Goal: Communication & Community: Answer question/provide support

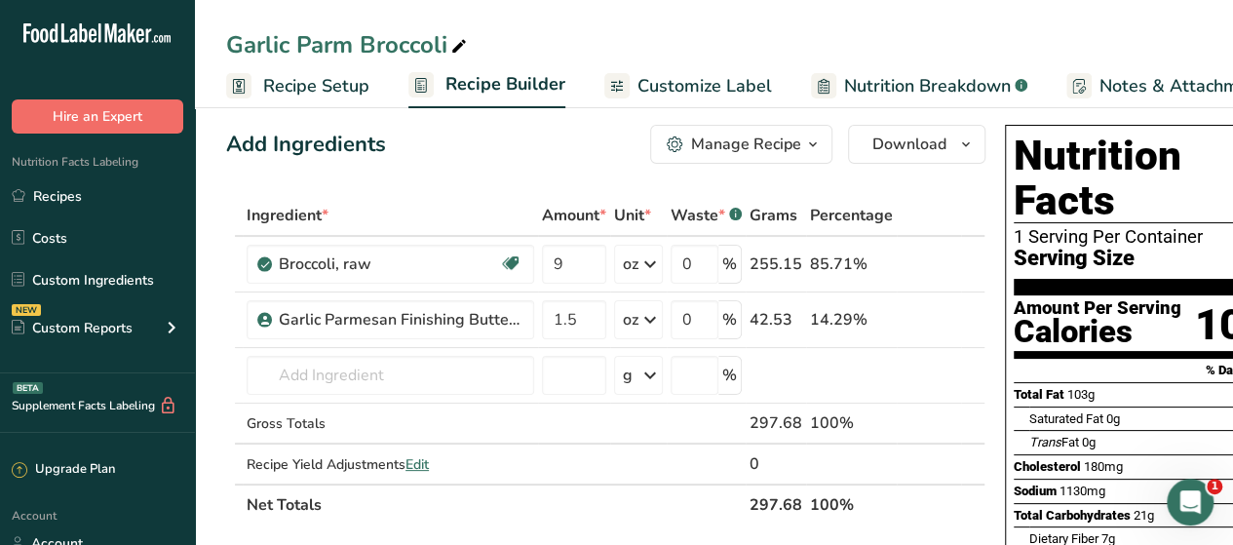
scroll to position [0, 72]
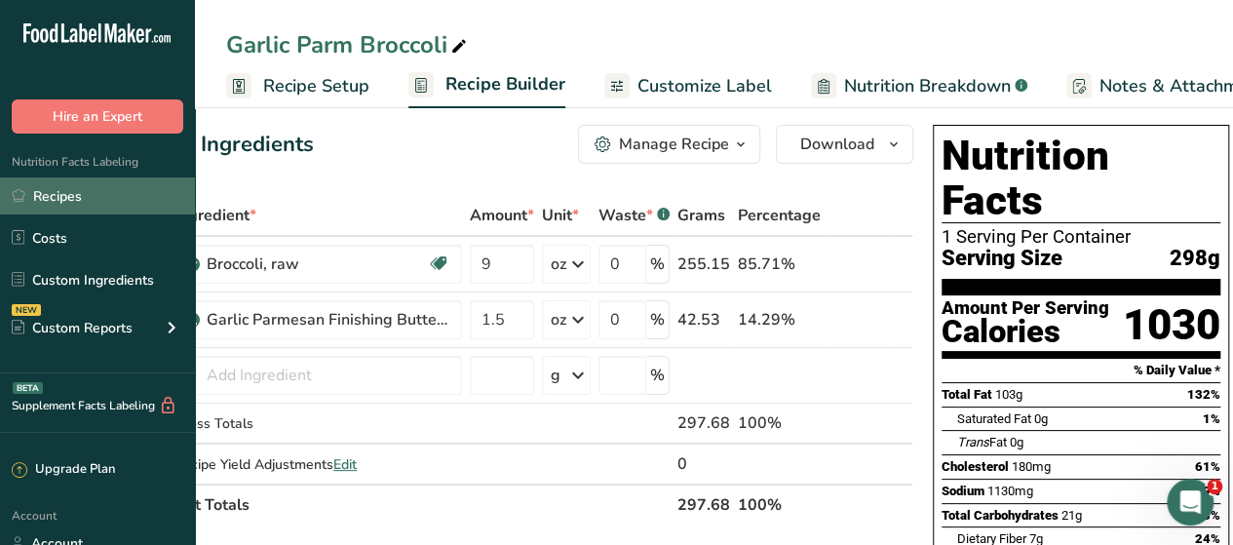
click at [83, 195] on link "Recipes" at bounding box center [97, 195] width 195 height 37
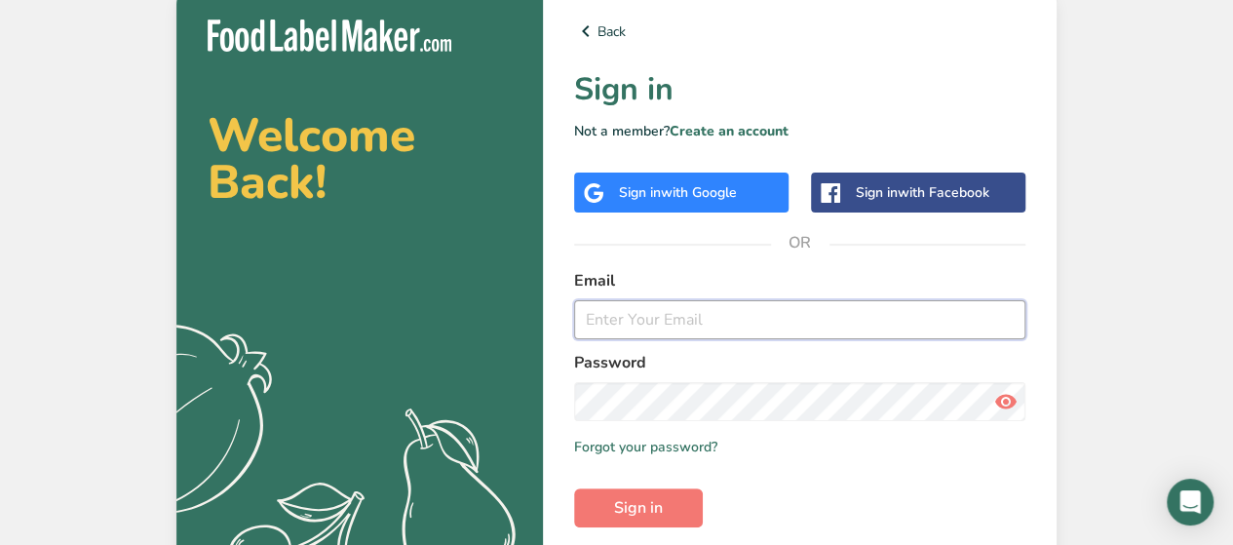
click at [636, 301] on input "email" at bounding box center [799, 319] width 451 height 39
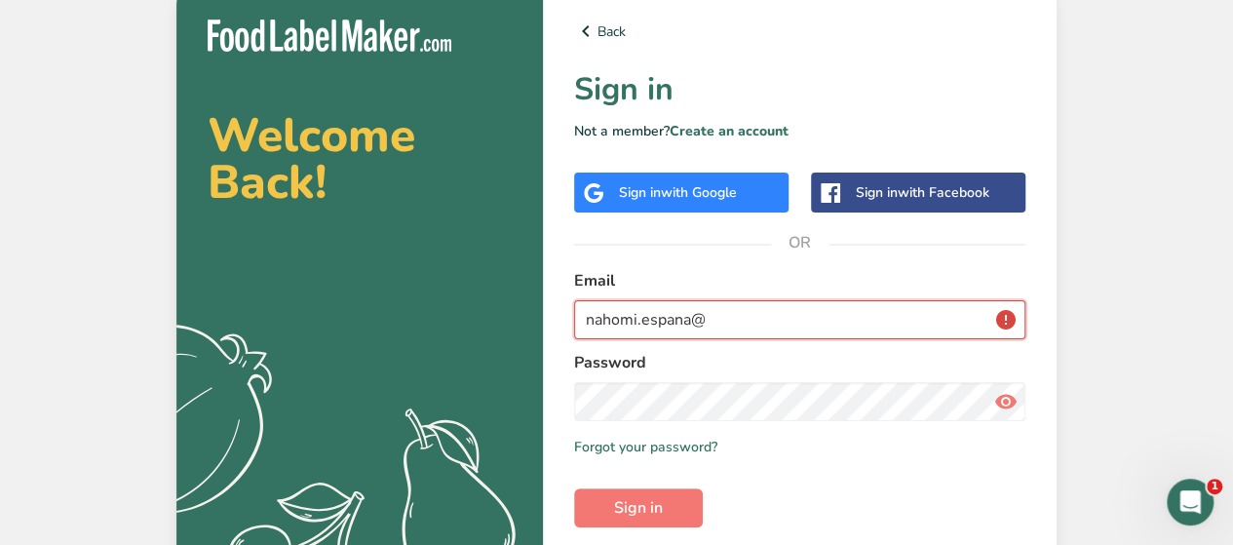
click at [738, 323] on input "nahomi.espana@" at bounding box center [799, 319] width 451 height 39
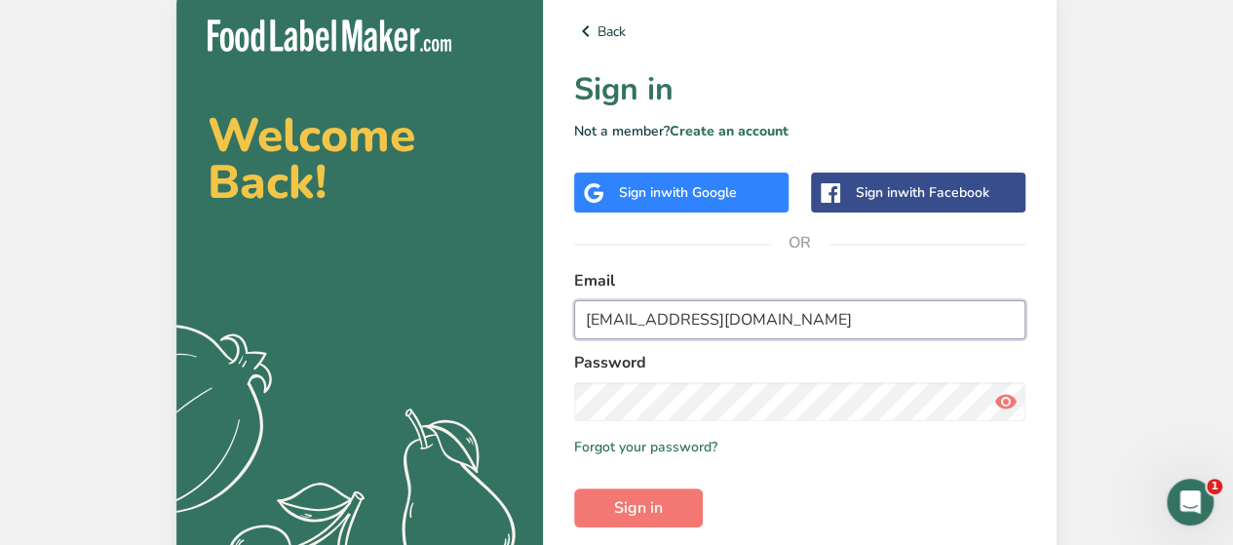
type input "[EMAIL_ADDRESS][DOMAIN_NAME]"
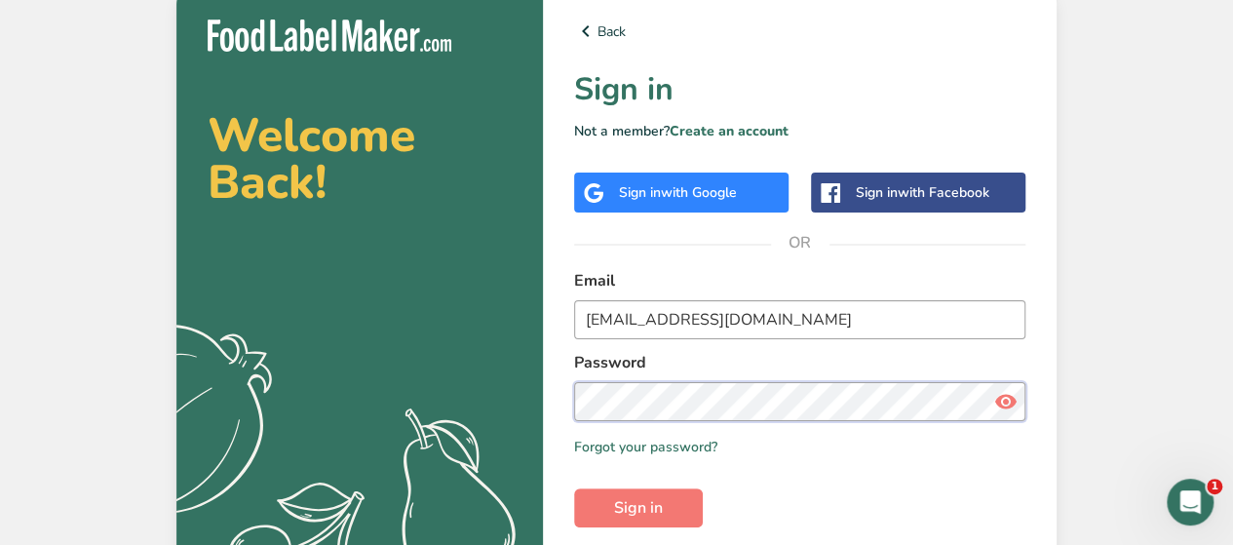
click at [574, 488] on button "Sign in" at bounding box center [638, 507] width 129 height 39
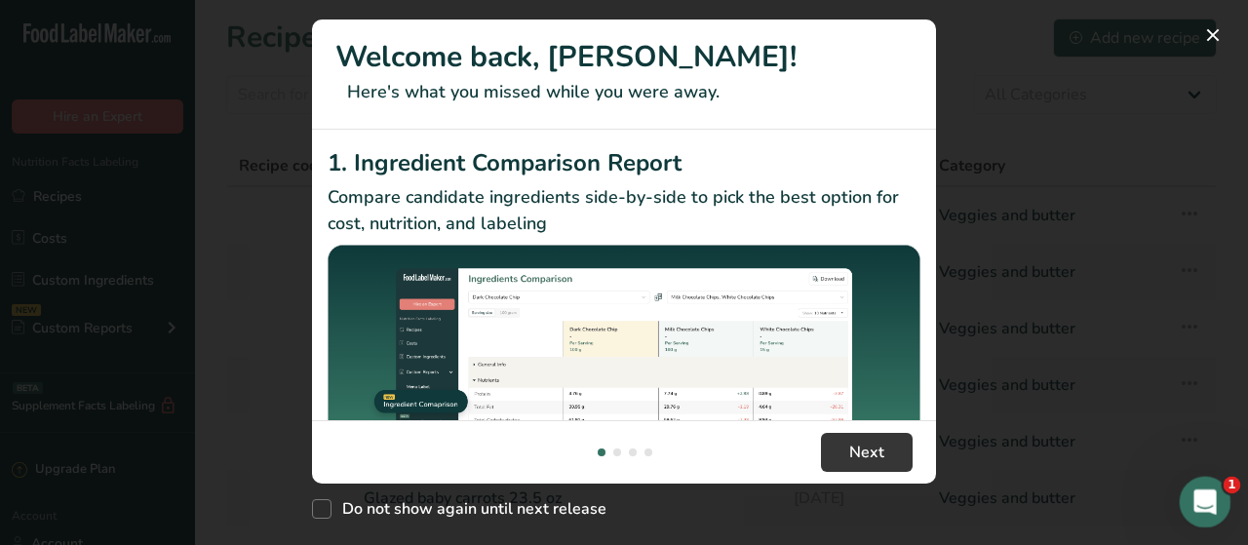
click at [1196, 492] on icon "Open Intercom Messenger" at bounding box center [1202, 500] width 32 height 32
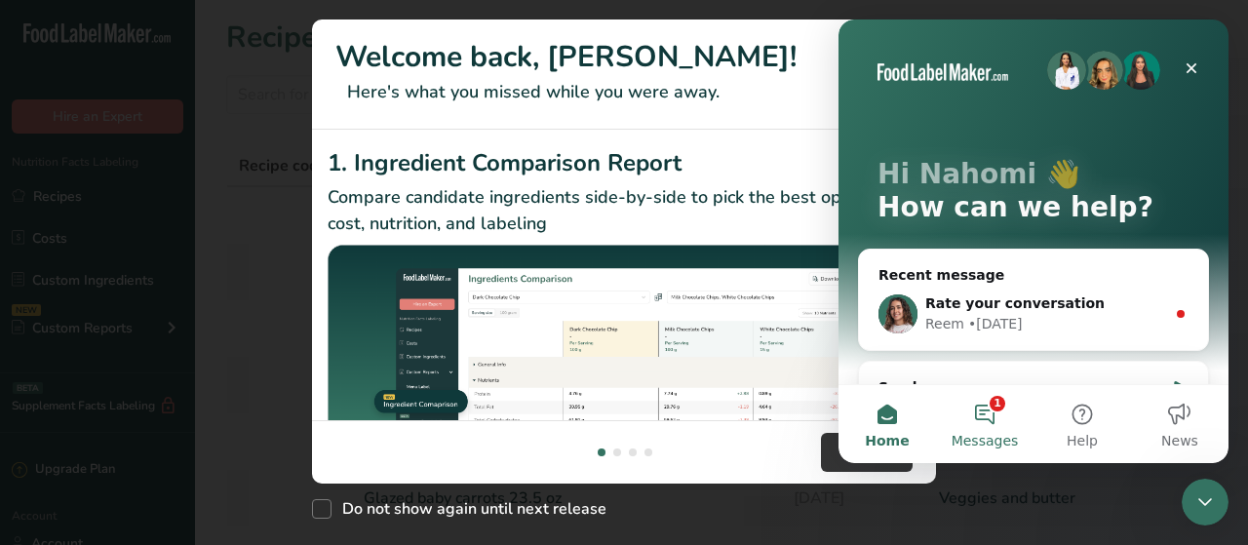
click at [995, 420] on button "1 Messages" at bounding box center [984, 424] width 97 height 78
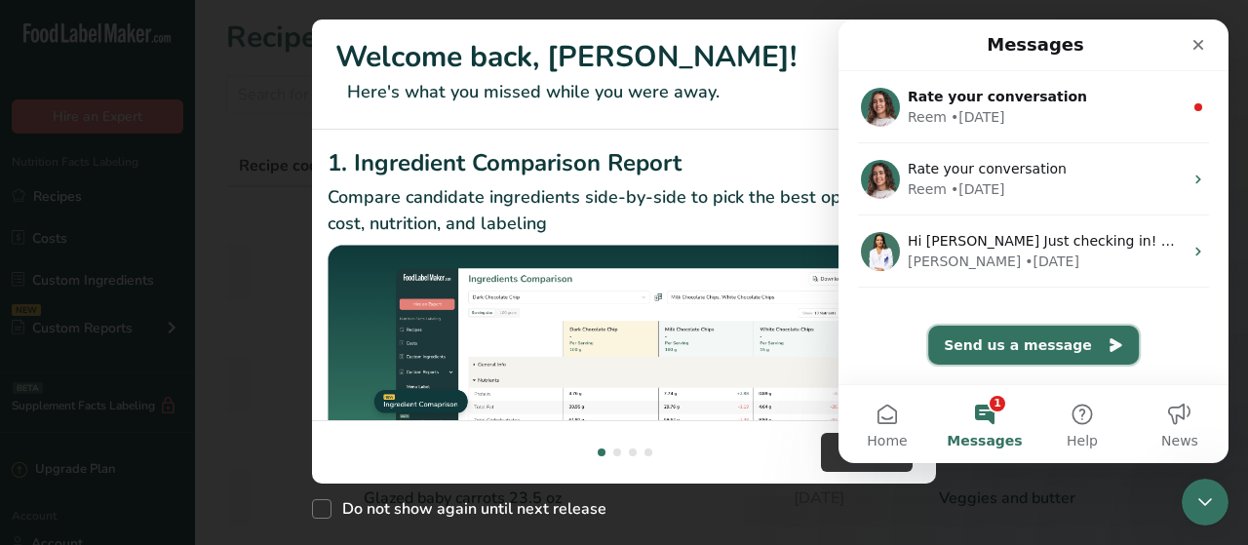
click at [1027, 340] on button "Send us a message" at bounding box center [1033, 345] width 211 height 39
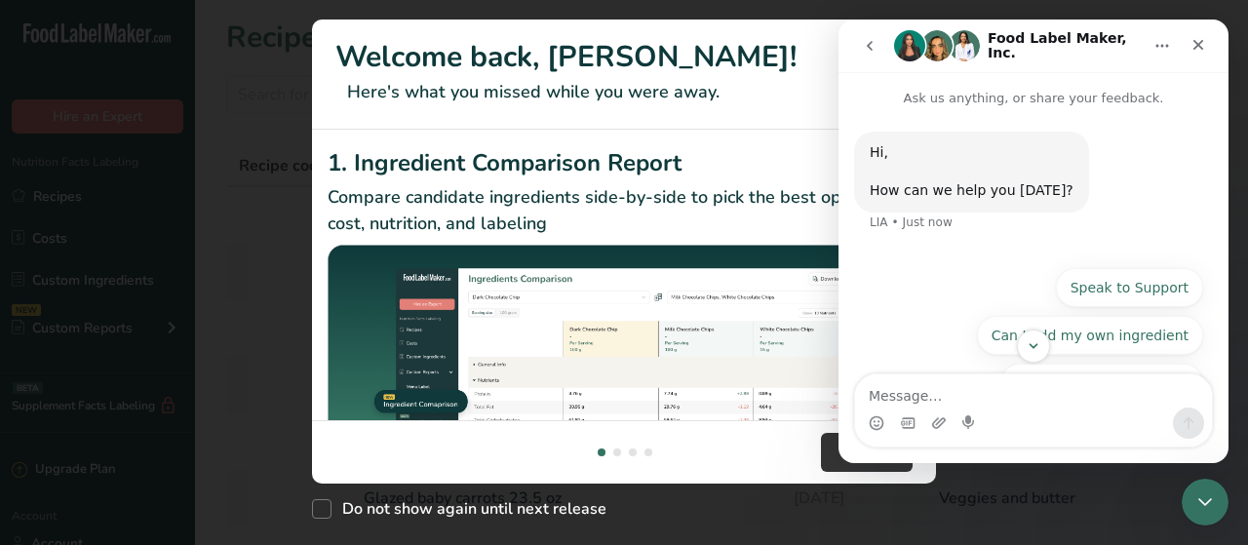
click at [866, 53] on icon "go back" at bounding box center [870, 46] width 16 height 16
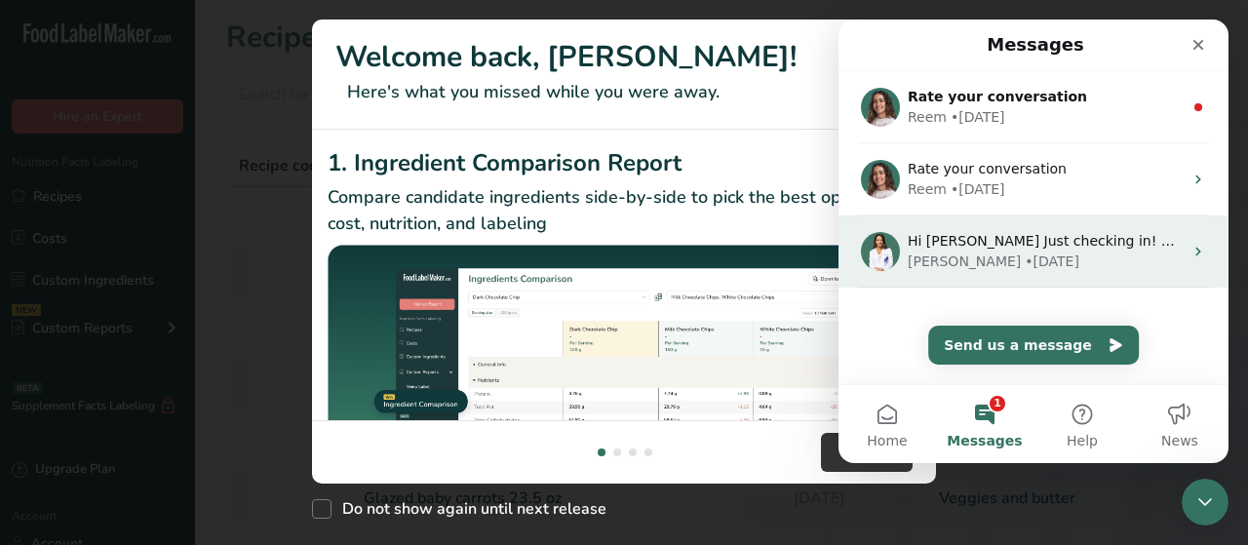
click at [987, 275] on div "Hi [PERSON_NAME] Just checking in! How’s everything going with FLM so far? If y…" at bounding box center [1033, 251] width 390 height 72
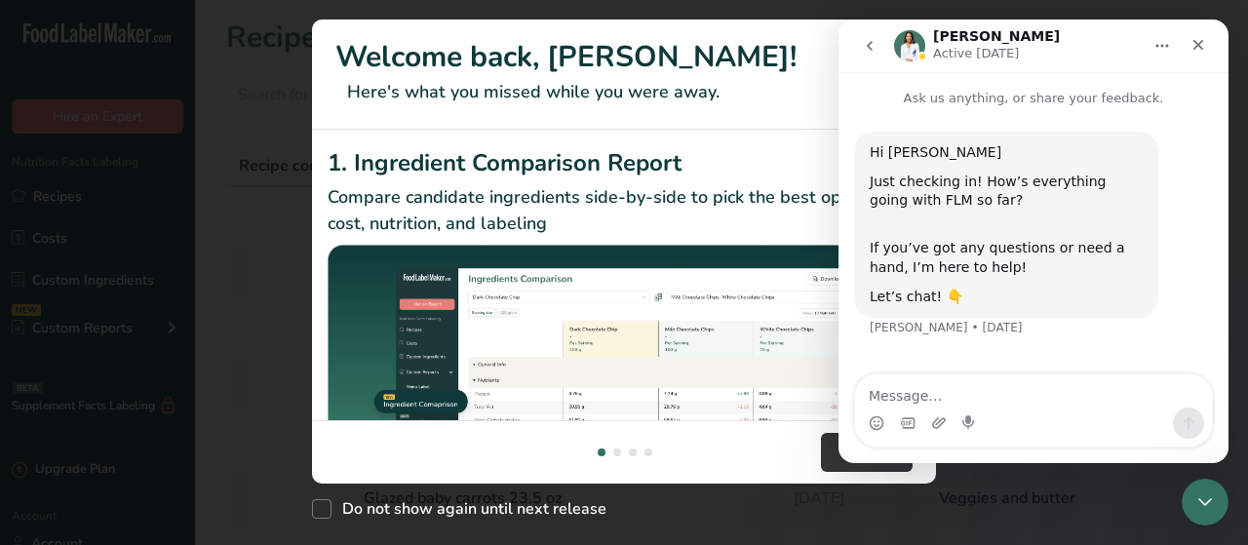
click at [875, 49] on icon "go back" at bounding box center [870, 46] width 16 height 16
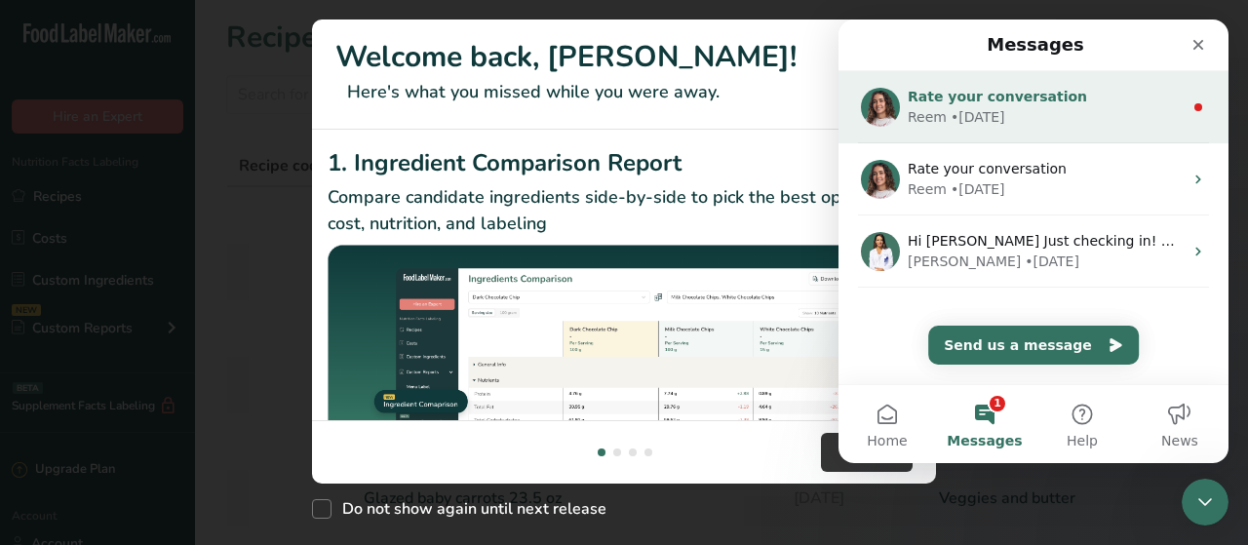
click at [1028, 128] on div "Rate your conversation Reem • [DATE]" at bounding box center [1033, 107] width 390 height 72
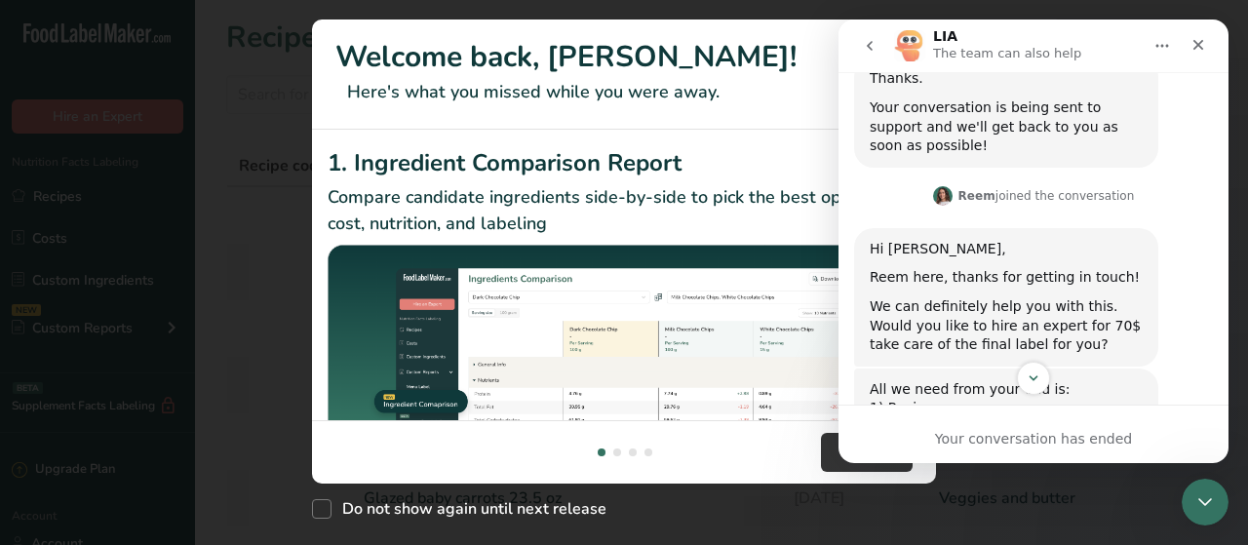
scroll to position [355, 0]
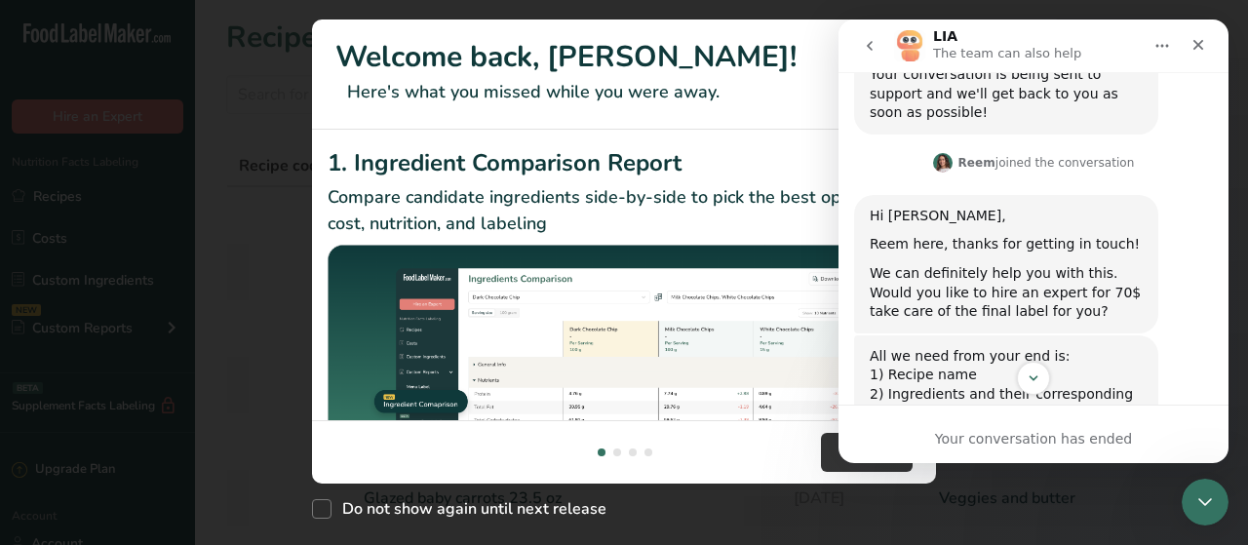
click at [1028, 128] on div "Thanks. Your conversation is being sent to support and we'll get back to you as…" at bounding box center [1006, 78] width 304 height 109
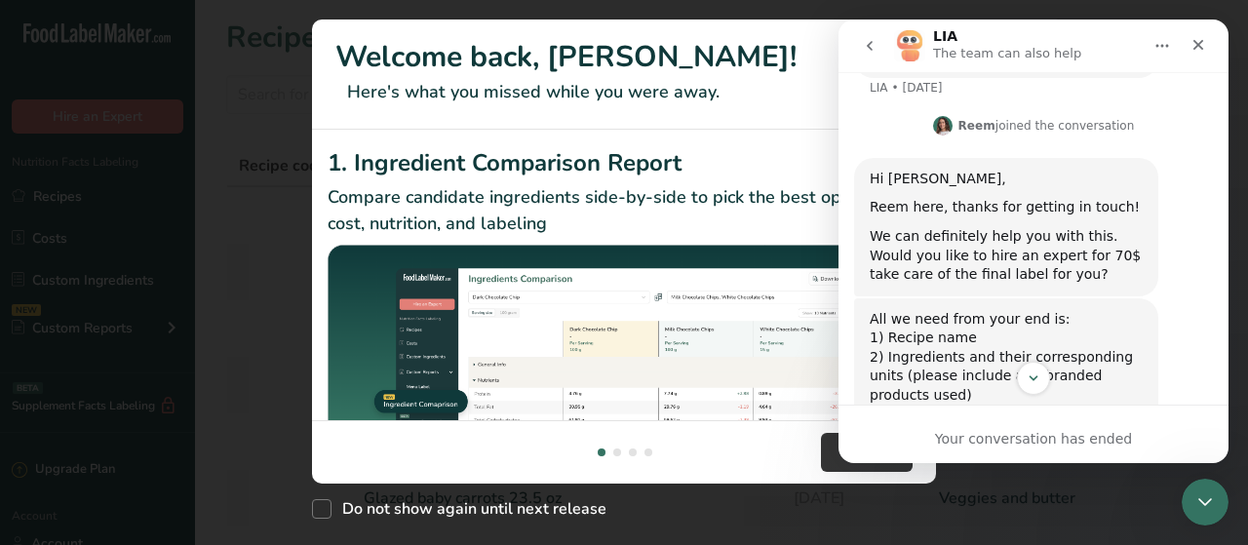
click at [1101, 304] on div "All we need from your end is: 1) Recipe name 2) Ingredients and their correspon…" at bounding box center [1006, 515] width 304 height 435
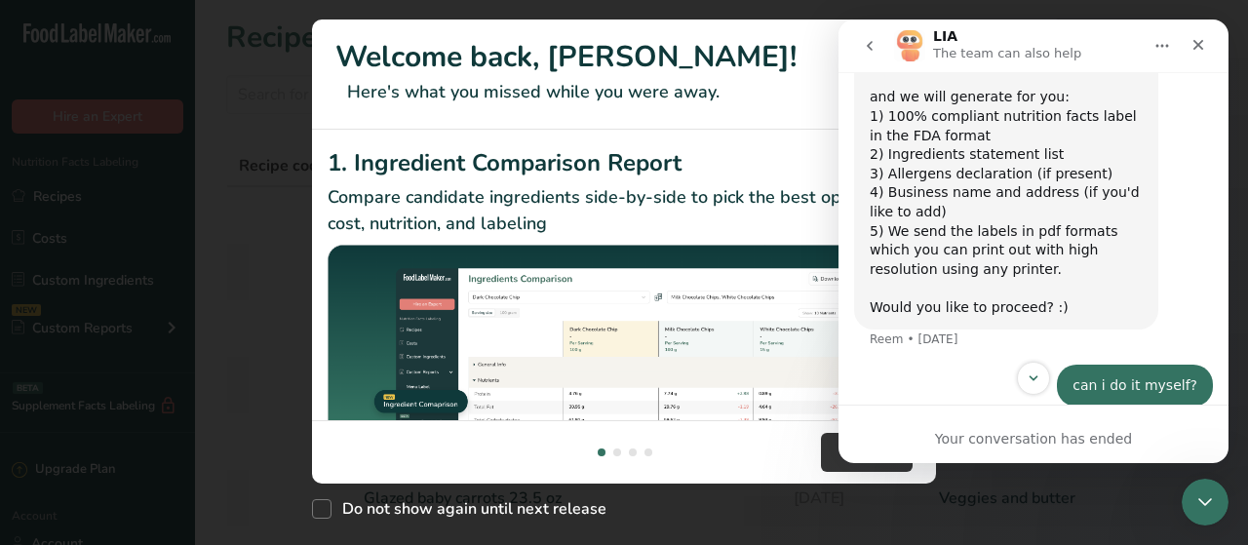
scroll to position [817, 0]
click at [1204, 48] on icon "Close" at bounding box center [1198, 45] width 16 height 16
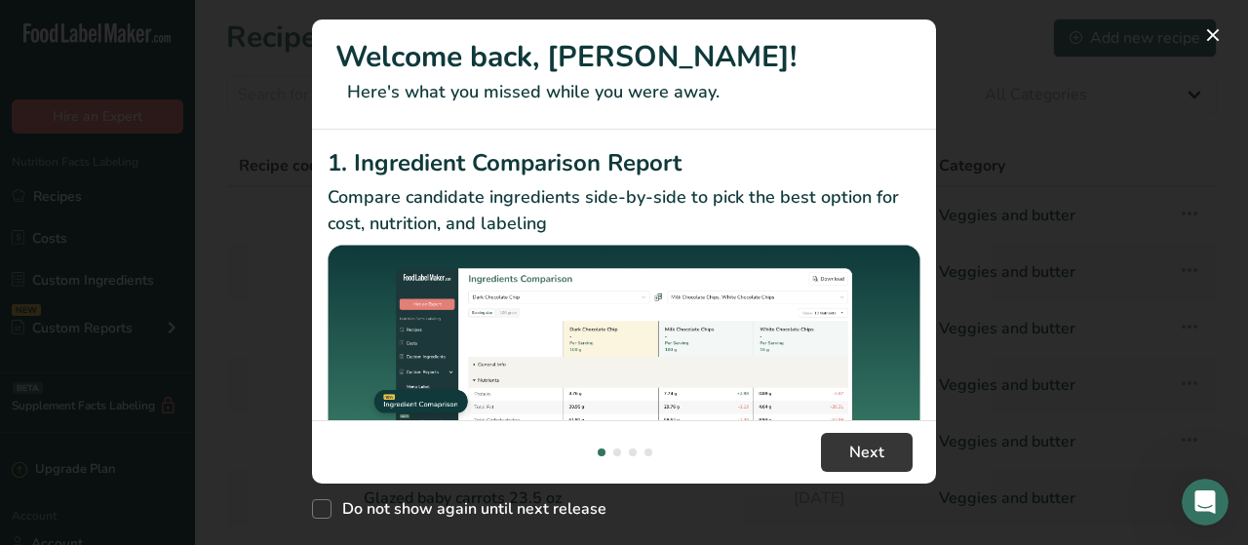
scroll to position [1483, 0]
click at [877, 443] on span "Next" at bounding box center [866, 452] width 35 height 23
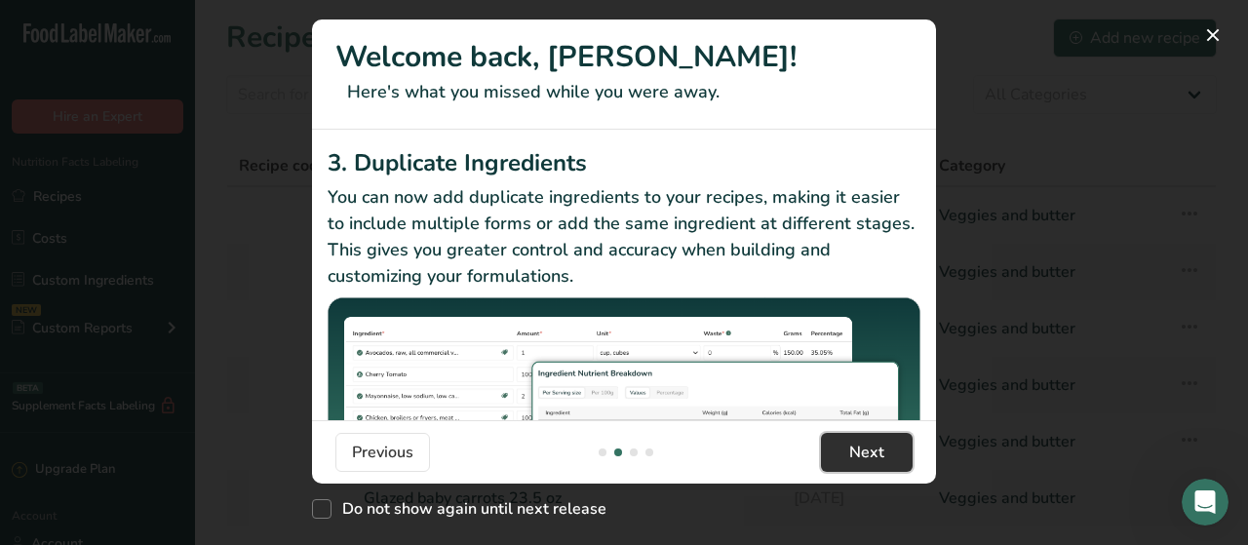
click at [877, 443] on span "Next" at bounding box center [866, 452] width 35 height 23
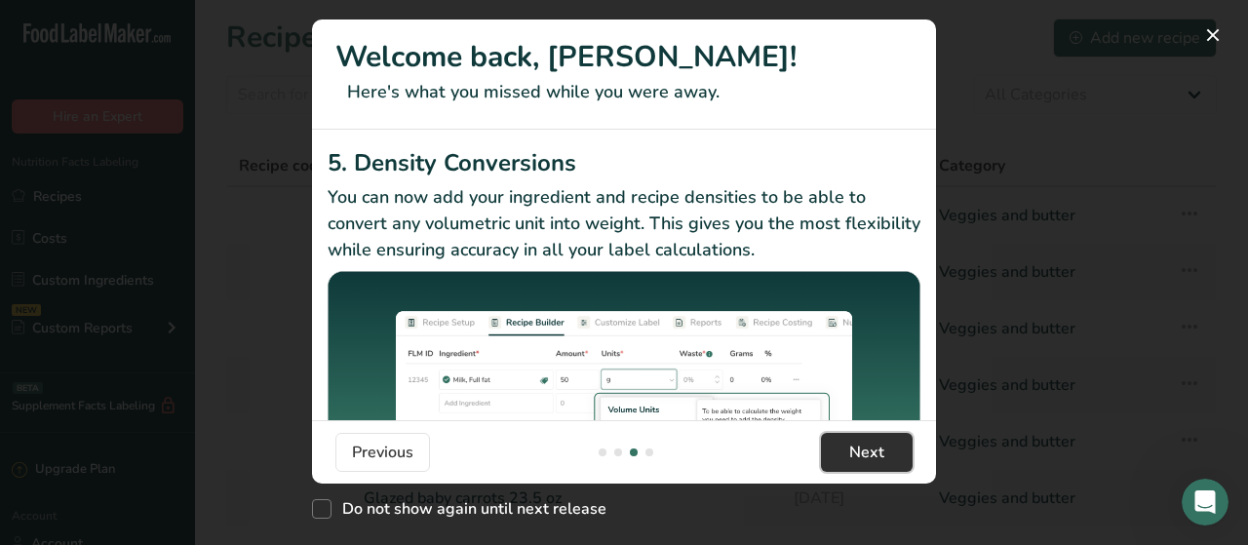
click at [877, 443] on span "Next" at bounding box center [866, 452] width 35 height 23
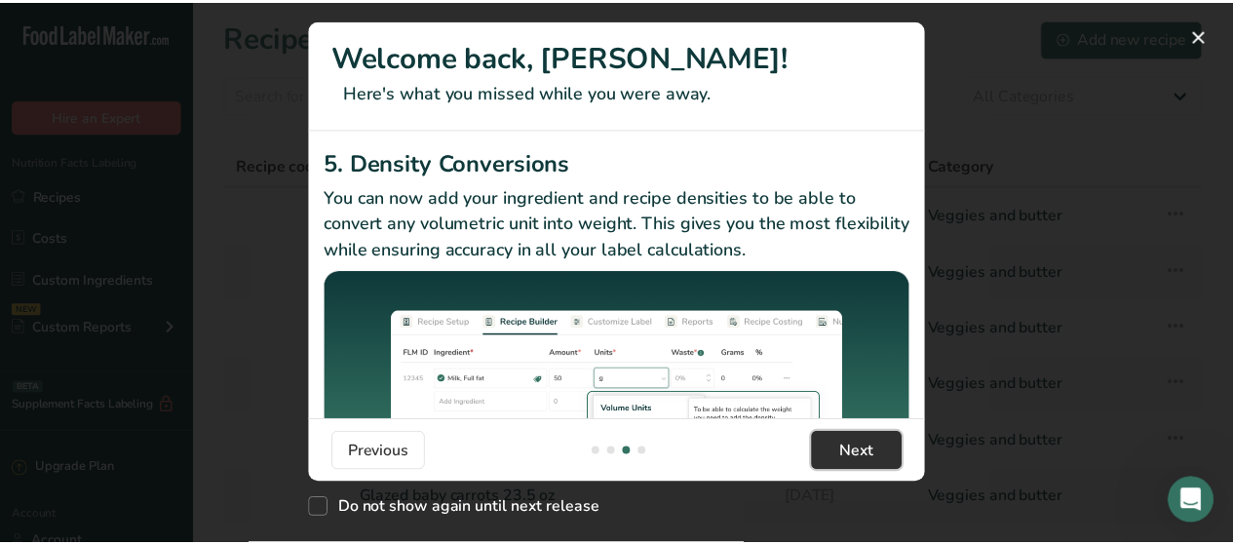
scroll to position [0, 1872]
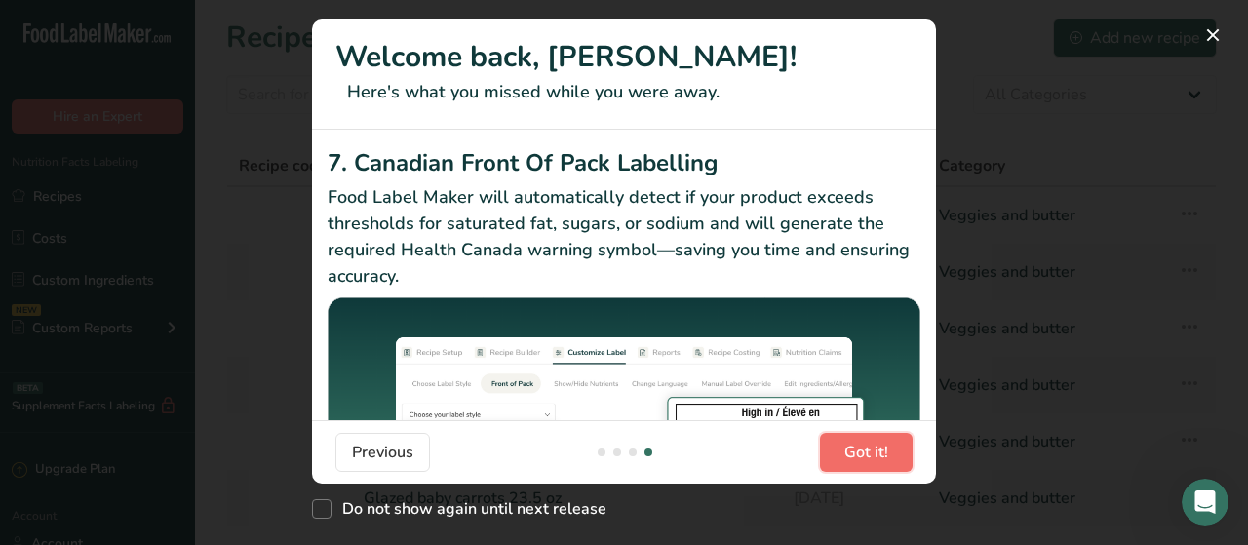
click at [877, 443] on span "Got it!" at bounding box center [866, 452] width 44 height 23
